Goal: Task Accomplishment & Management: Complete application form

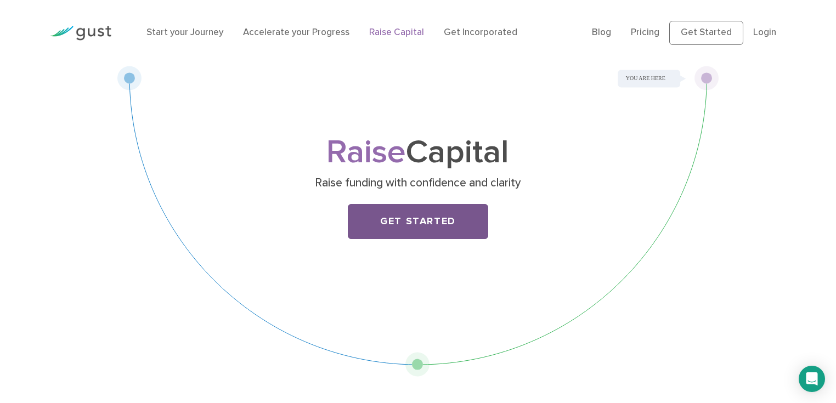
click at [429, 220] on link "Get Started" at bounding box center [418, 221] width 140 height 35
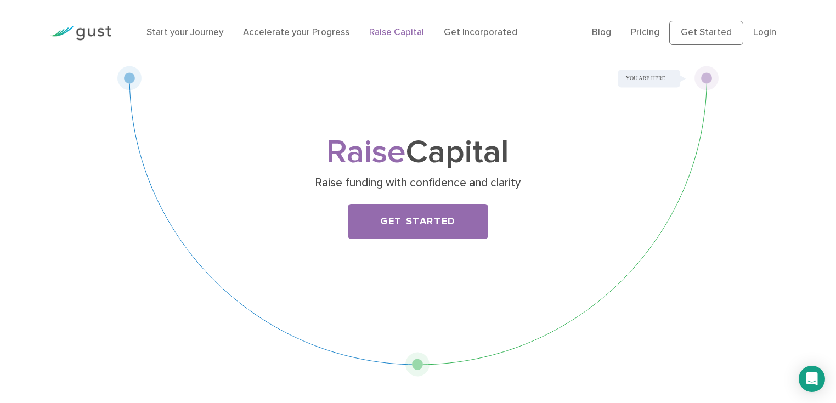
click at [718, 73] on div "Raise Capital Raise funding with confidence and clarity Get Started" at bounding box center [418, 221] width 602 height 311
click at [705, 82] on div "Raise Capital Raise funding with confidence and clarity Get Started" at bounding box center [418, 221] width 602 height 311
